Goal: Find specific page/section: Find specific page/section

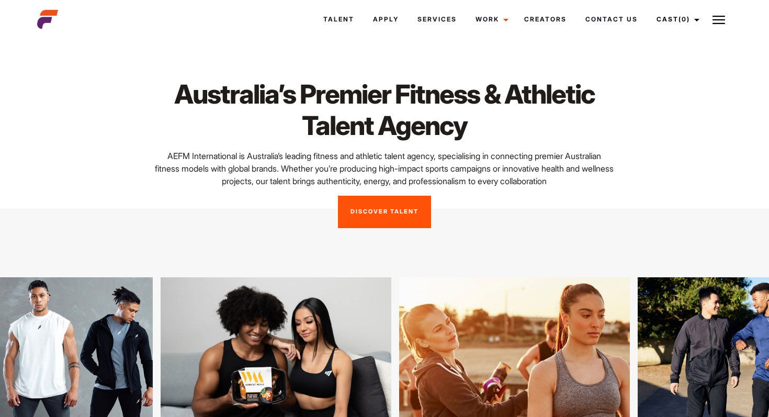
click at [378, 218] on link "Discover Talent" at bounding box center [384, 212] width 93 height 32
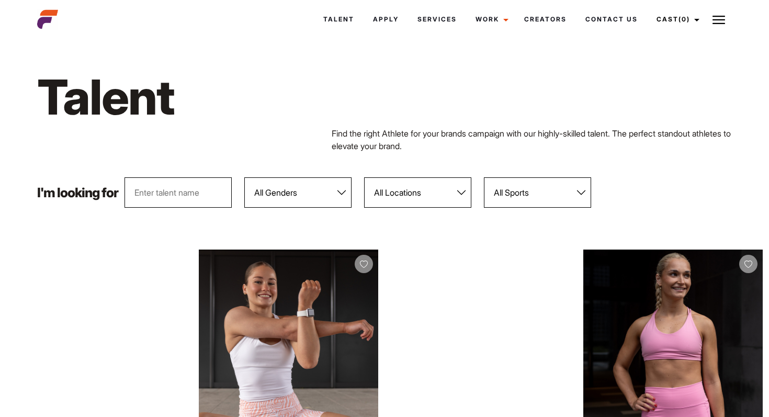
click at [329, 184] on select "All Genders [DEMOGRAPHIC_DATA] [DEMOGRAPHIC_DATA]" at bounding box center [297, 192] width 107 height 30
select select "103"
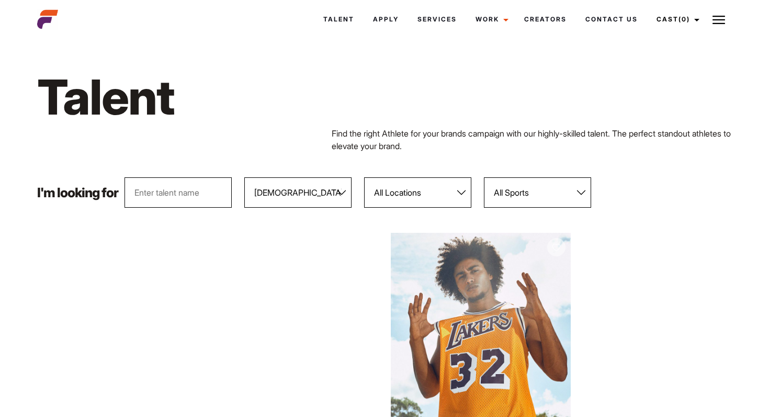
click at [446, 176] on div "Talent Find the right Athlete for your brands campaign with our highly-skilled …" at bounding box center [384, 109] width 707 height 135
click at [444, 193] on select "All Locations [GEOGRAPHIC_DATA] [GEOGRAPHIC_DATA] [GEOGRAPHIC_DATA] [GEOGRAPHIC…" at bounding box center [417, 192] width 107 height 30
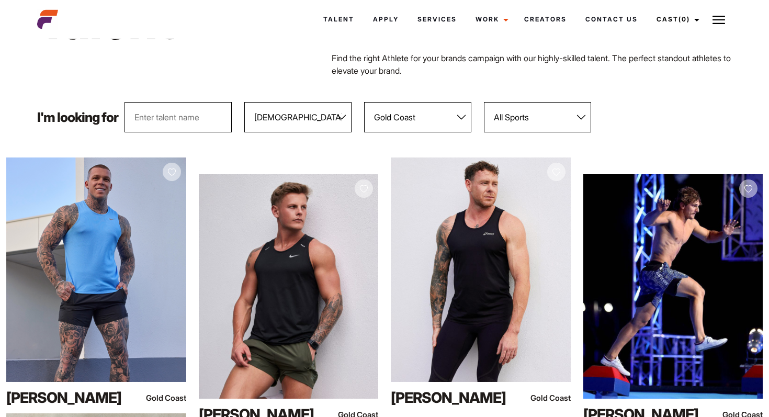
scroll to position [44, 0]
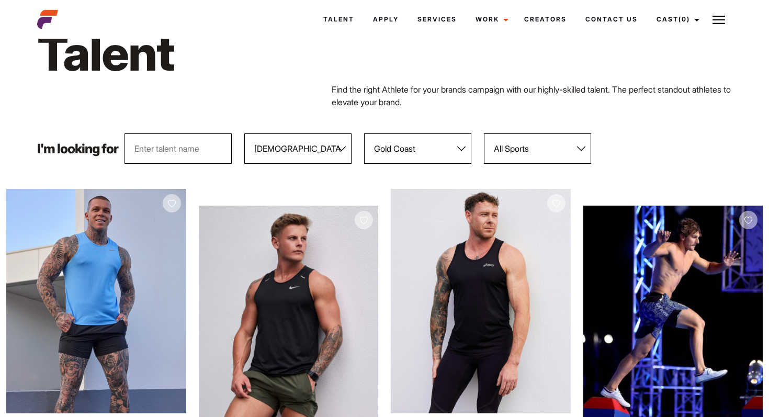
click at [440, 144] on select "All Locations [GEOGRAPHIC_DATA] [GEOGRAPHIC_DATA] [GEOGRAPHIC_DATA] [GEOGRAPHIC…" at bounding box center [417, 148] width 107 height 30
select select "113"
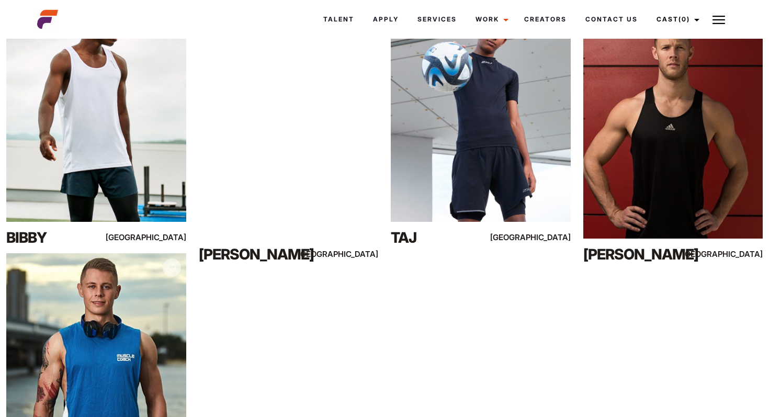
scroll to position [645, 0]
